Goal: Information Seeking & Learning: Learn about a topic

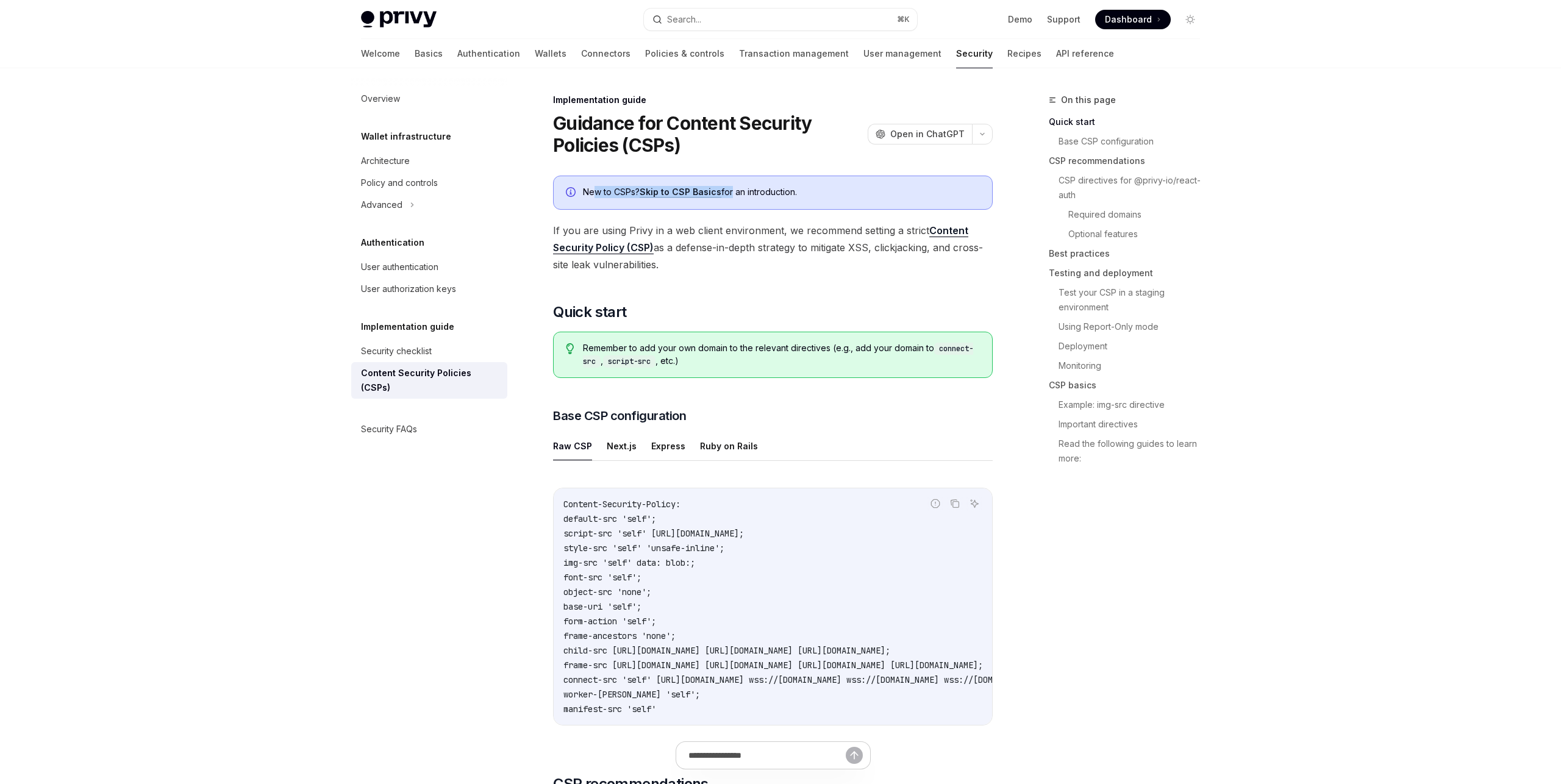
drag, startPoint x: 593, startPoint y: 189, endPoint x: 728, endPoint y: 195, distance: 135.1
click at [728, 195] on div "New to CSPs? Skip to CSP Basics for an introduction." at bounding box center [781, 192] width 397 height 13
click at [622, 190] on div "New to CSPs? Skip to CSP Basics for an introduction." at bounding box center [781, 192] width 397 height 13
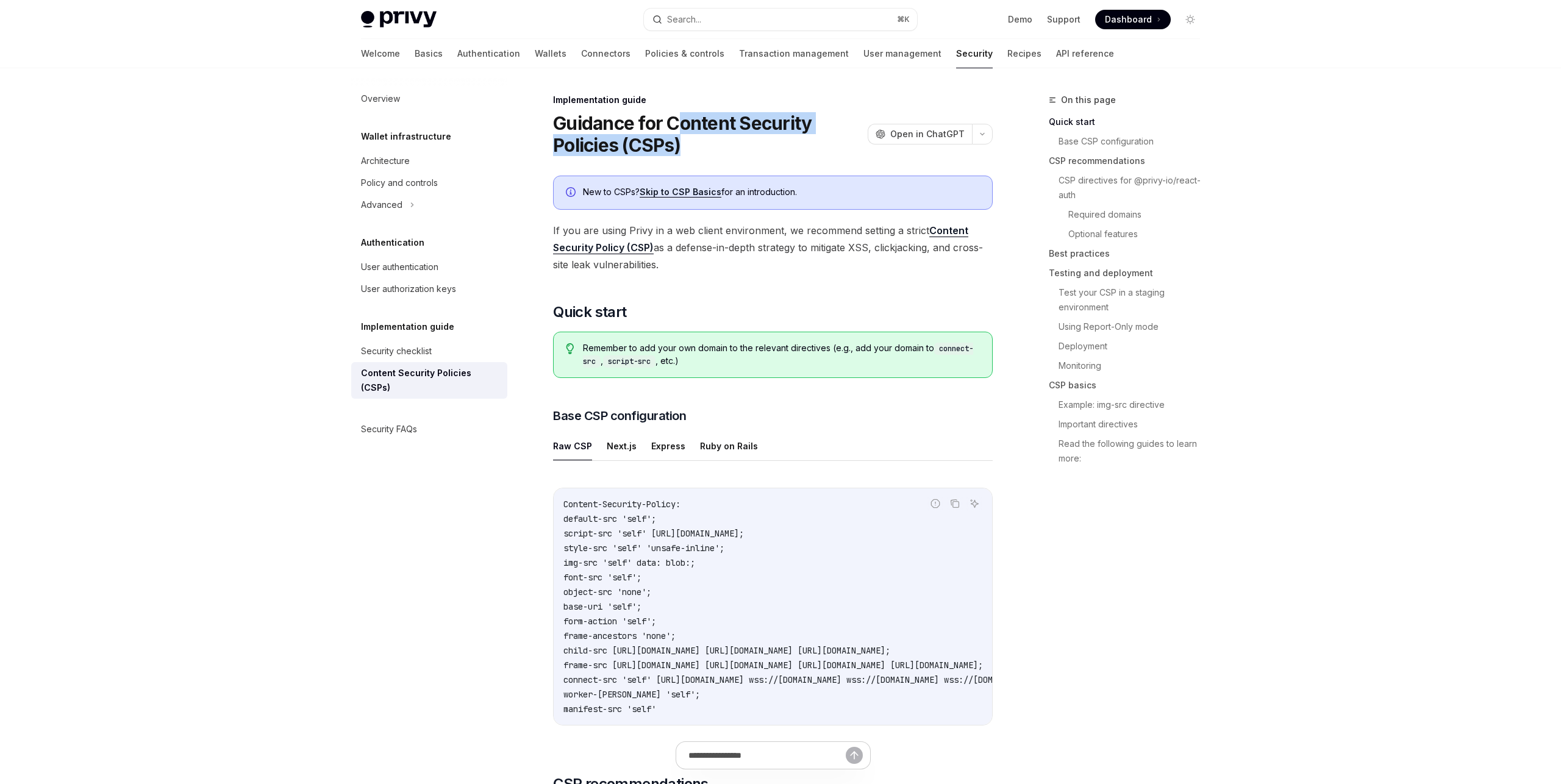
drag, startPoint x: 681, startPoint y: 115, endPoint x: 720, endPoint y: 147, distance: 50.4
click at [720, 147] on h1 "Guidance for Content Security Policies (CSPs)" at bounding box center [708, 134] width 310 height 44
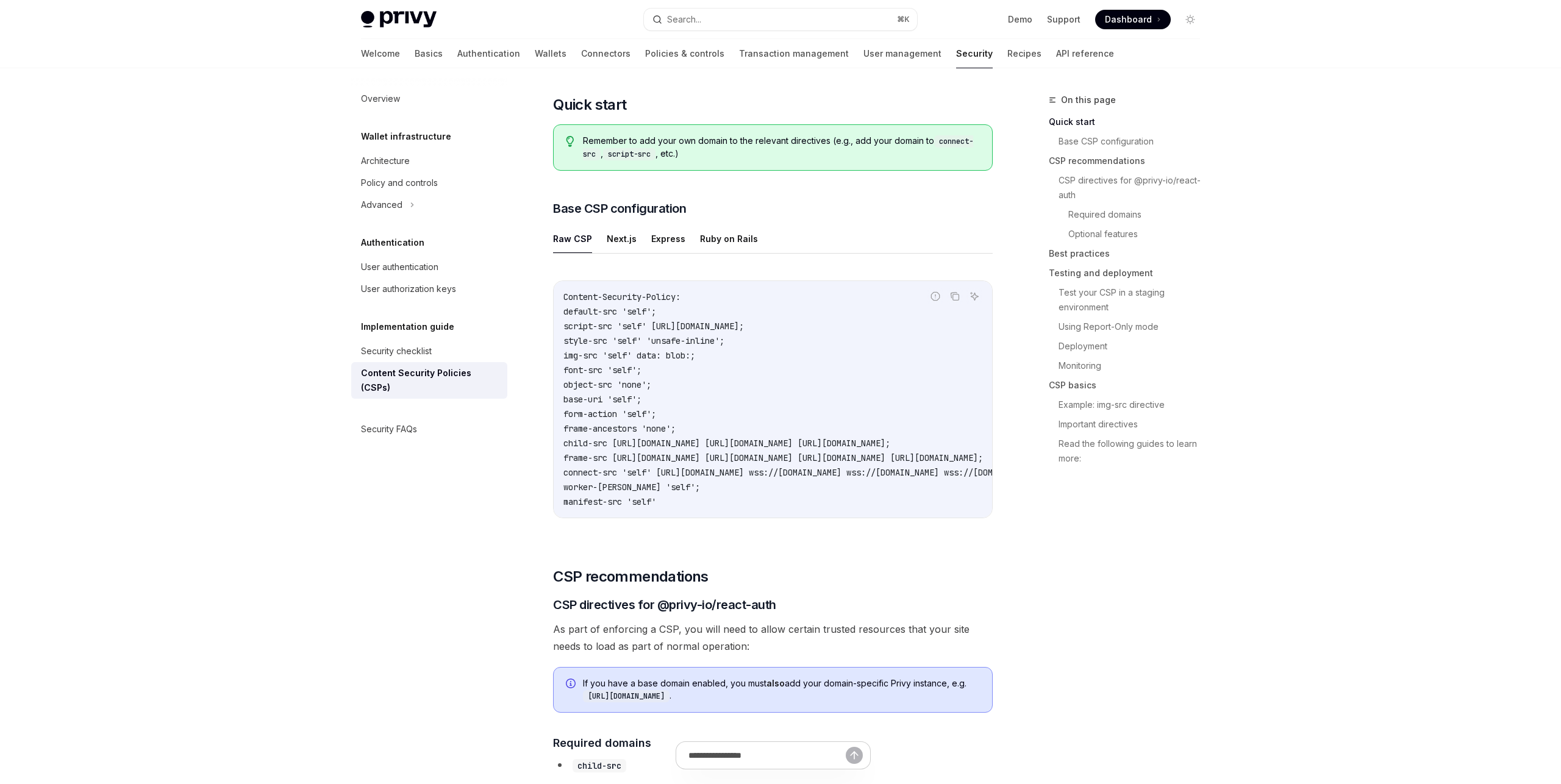
scroll to position [212, 0]
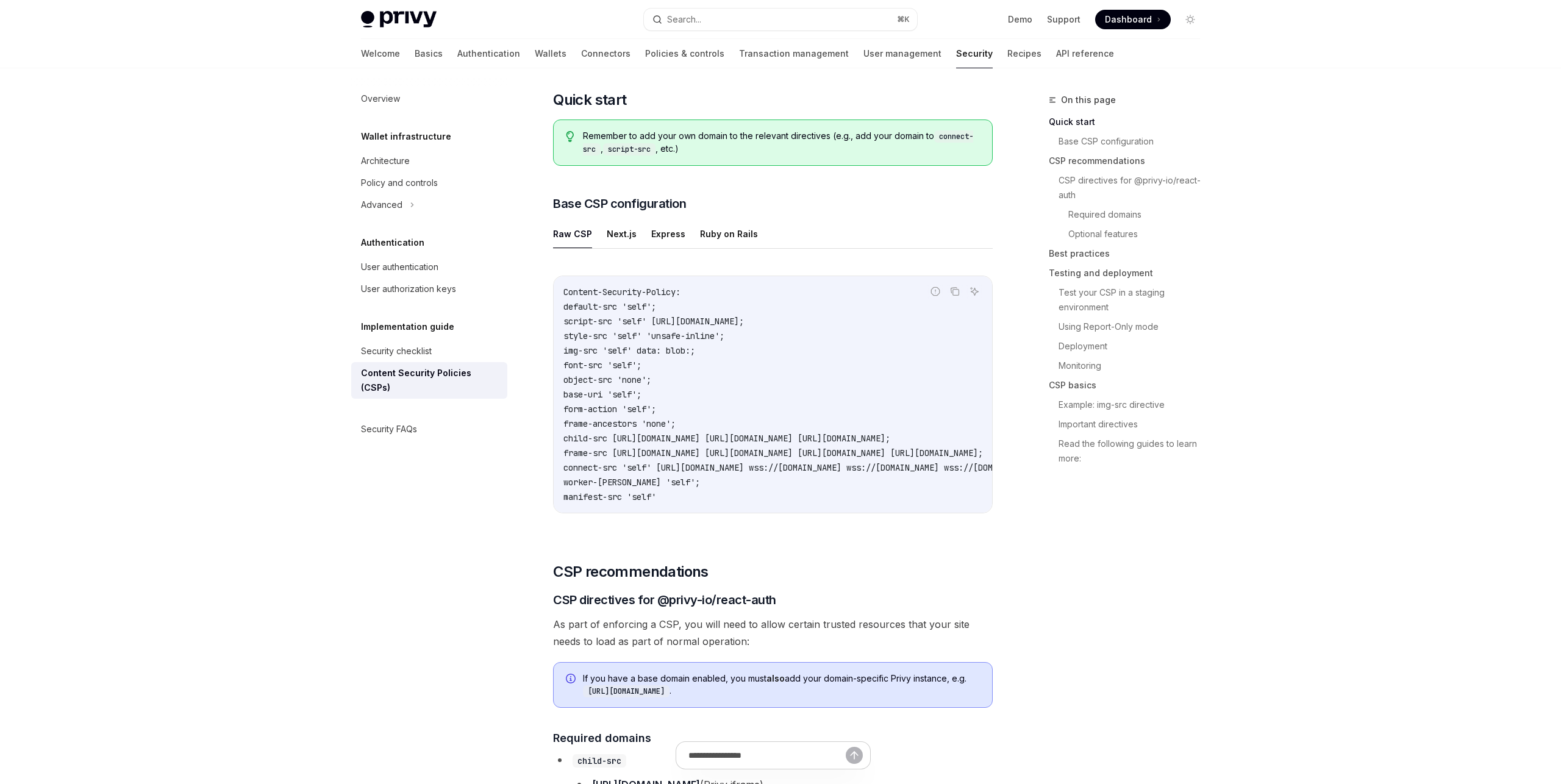
drag, startPoint x: 563, startPoint y: 289, endPoint x: 766, endPoint y: 490, distance: 285.7
click at [765, 493] on code "Content-Security-Policy: default-src 'self'; script-src 'self' [URL][DOMAIN_NAM…" at bounding box center [921, 394] width 717 height 219
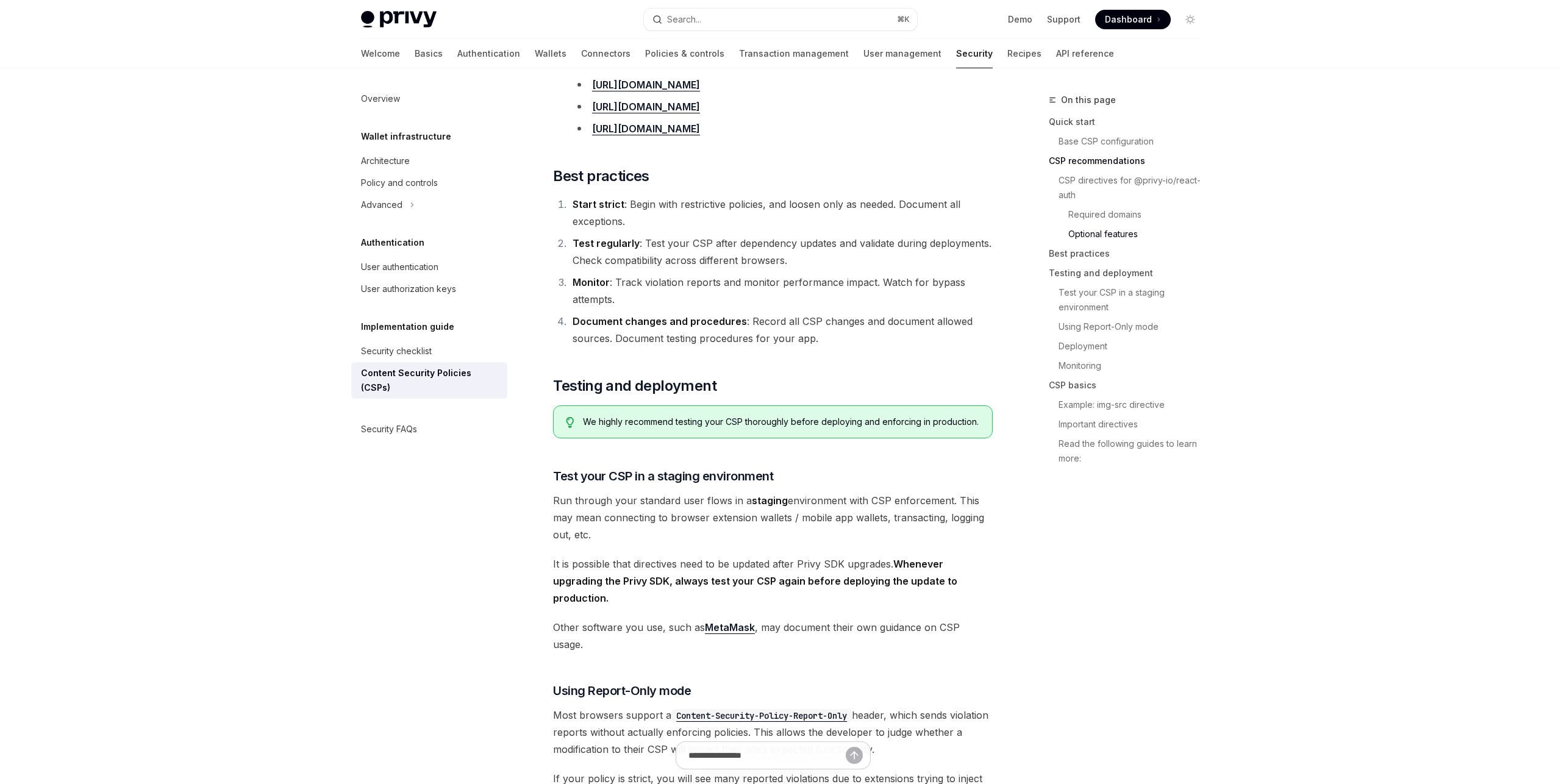
scroll to position [0, 0]
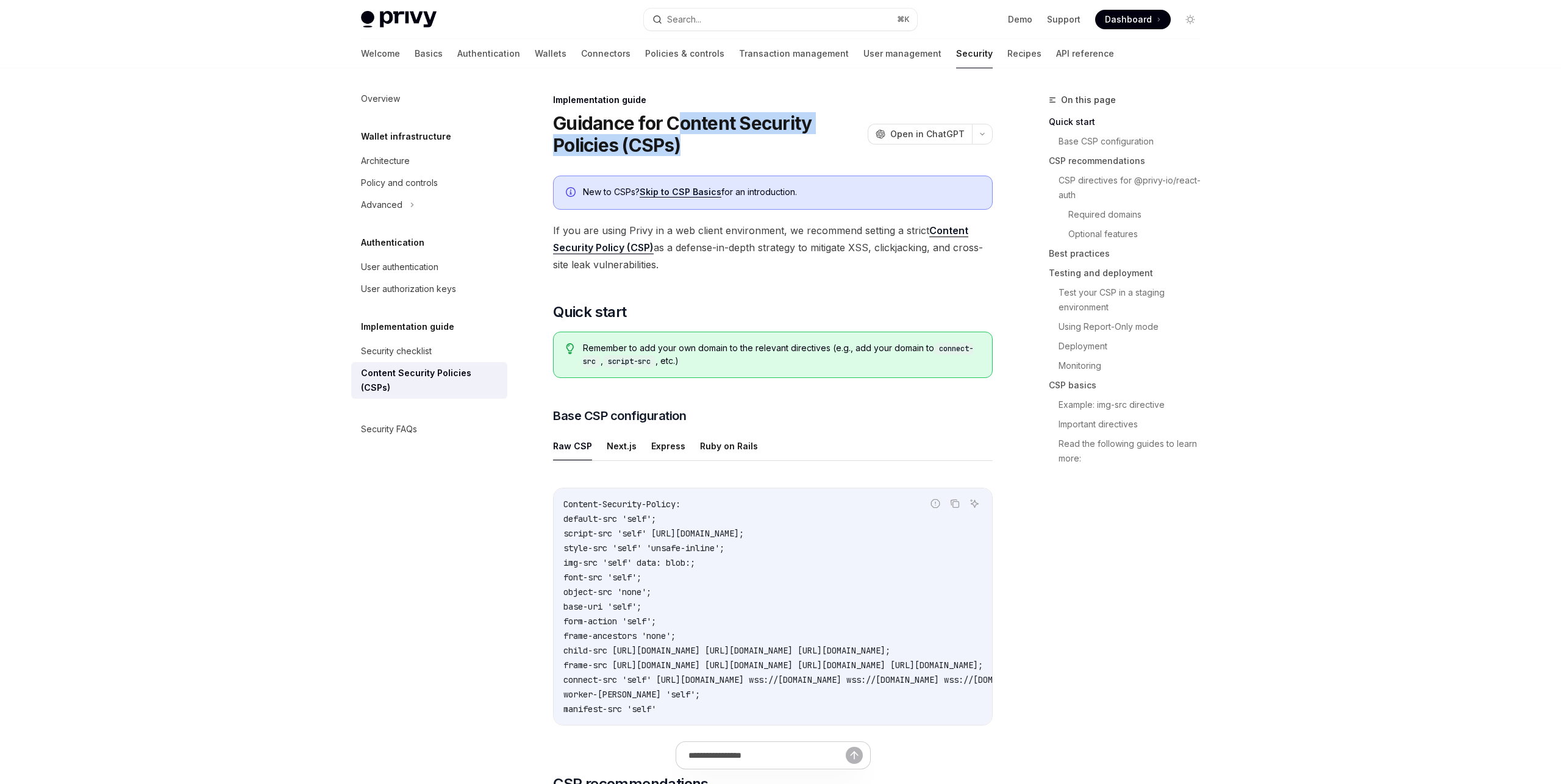
click at [680, 192] on link "Skip to CSP Basics" at bounding box center [680, 192] width 82 height 11
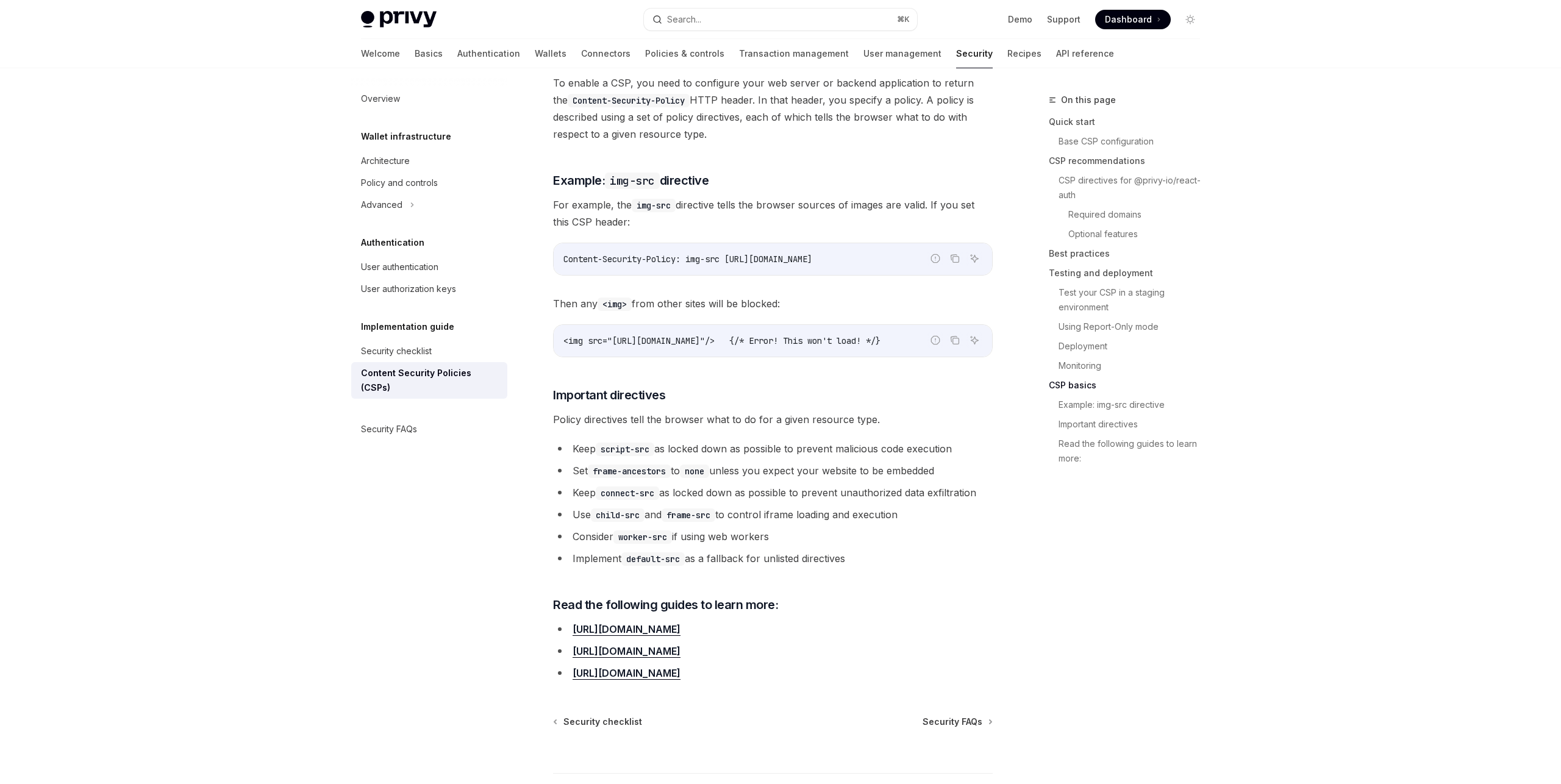
scroll to position [2789, 0]
